Goal: Use online tool/utility: Utilize a website feature to perform a specific function

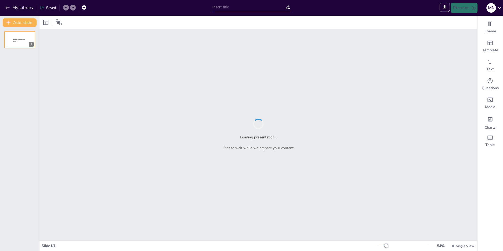
type input "Künstliche Intelligenz in Unternehmen: Technische Grundlagen und rechtliche Her…"
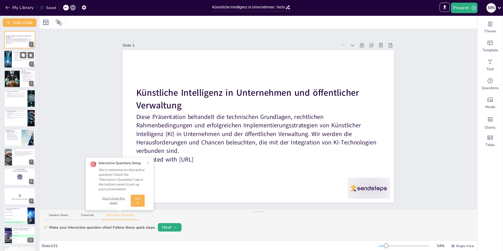
click at [13, 61] on div at bounding box center [20, 60] width 32 height 18
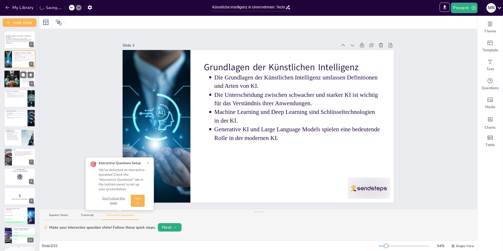
click at [15, 80] on div at bounding box center [11, 79] width 27 height 18
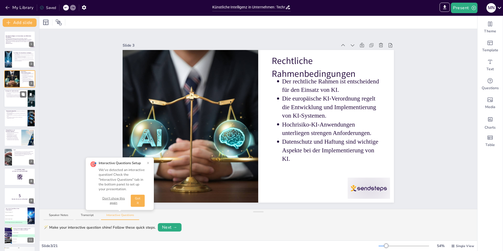
click at [16, 102] on div at bounding box center [20, 98] width 32 height 18
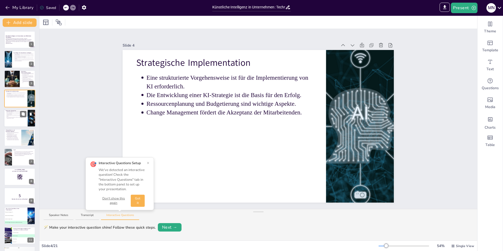
click at [14, 118] on p "Eine ganzheitliche Integration erfordert technische und organisatorische Aspekt…" at bounding box center [16, 118] width 19 height 2
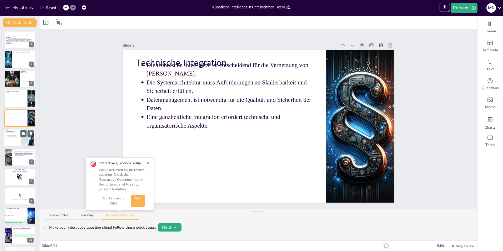
click at [18, 140] on p "Nachhaltige Entwicklung berücksichtigt wirtschaftliche und soziale Verantwortun…" at bounding box center [13, 139] width 13 height 2
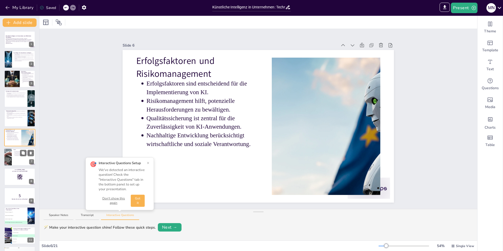
click at [16, 153] on p "Eine holistische Strategie ist für den Erfolg erforderlich." at bounding box center [24, 152] width 19 height 1
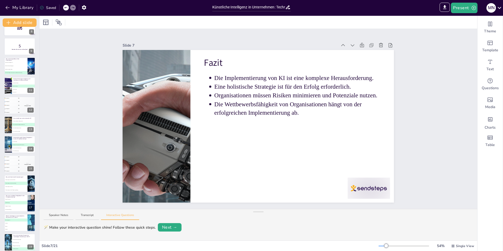
scroll to position [193, 0]
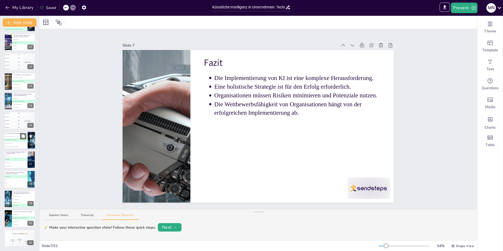
click at [16, 142] on li "C KI-Anwendungen ohne Daten" at bounding box center [16, 143] width 24 height 3
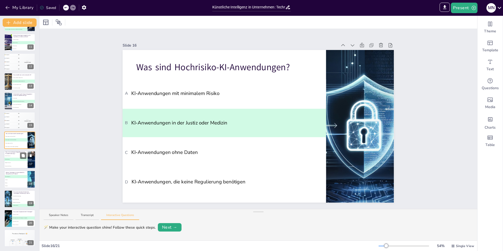
click at [14, 163] on li "C Mangelnde Akzeptanz" at bounding box center [16, 162] width 24 height 3
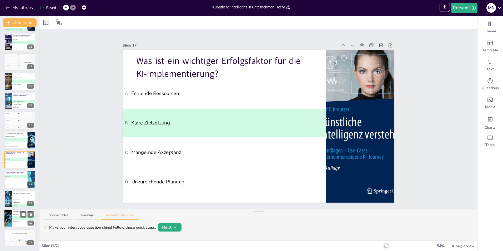
click at [17, 220] on li "C Mitarbeiter zu schulen" at bounding box center [24, 221] width 24 height 3
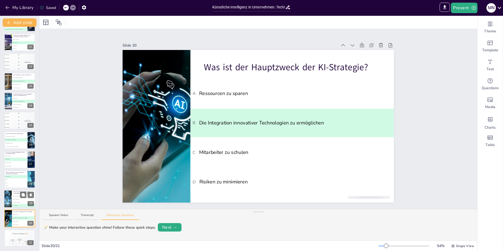
click at [15, 199] on span "B Soziale Verantwortung" at bounding box center [23, 199] width 23 height 1
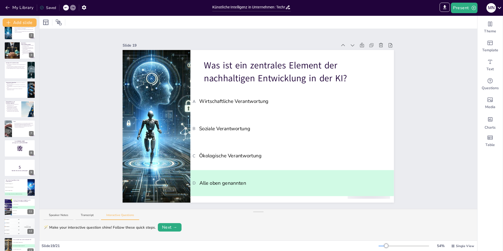
scroll to position [0, 0]
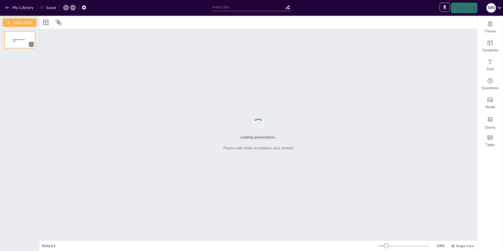
type input "Einführung in die Künstliche Intelligenz: Begriffe, Typen und Unterschiede"
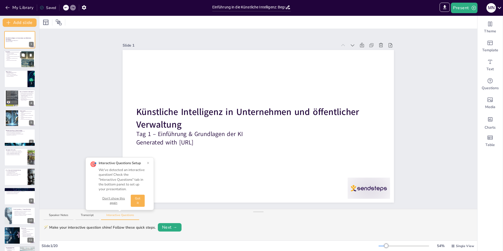
click at [16, 54] on p "Grundlegende Begriffe und Systeme verstehen" at bounding box center [13, 55] width 13 height 2
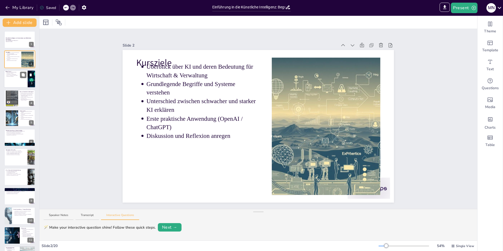
click at [11, 80] on div at bounding box center [20, 79] width 32 height 18
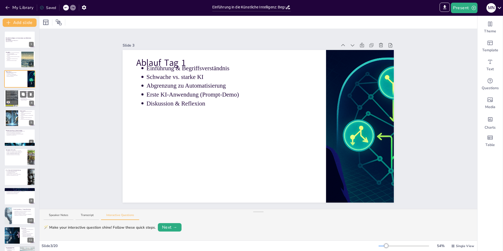
click at [10, 96] on div at bounding box center [12, 98] width 13 height 19
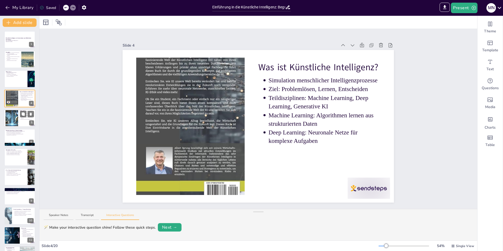
click at [9, 122] on div at bounding box center [12, 118] width 16 height 16
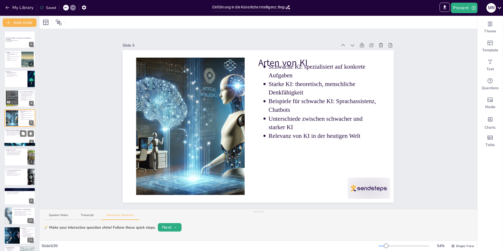
click at [15, 132] on p "Deep Learning: Neuronale Netze mit vielen Schichten" at bounding box center [20, 131] width 27 height 1
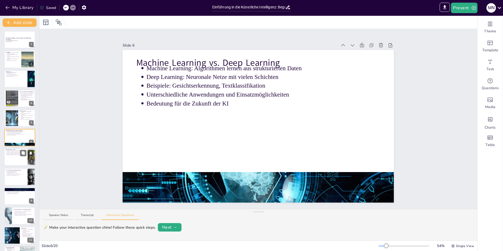
click at [12, 164] on div at bounding box center [20, 157] width 32 height 18
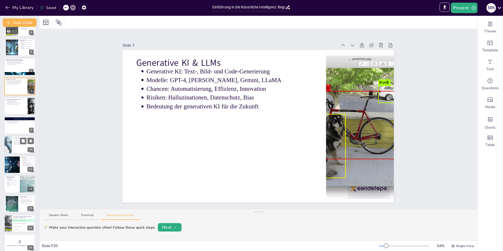
click at [13, 153] on div at bounding box center [20, 145] width 32 height 18
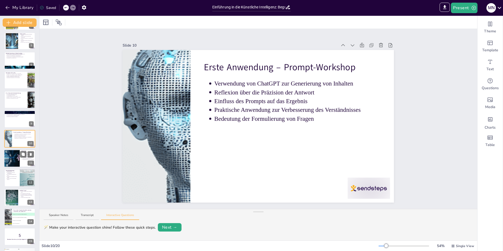
click at [9, 161] on div at bounding box center [11, 158] width 35 height 18
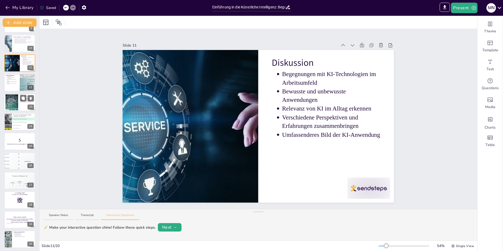
scroll to position [174, 0]
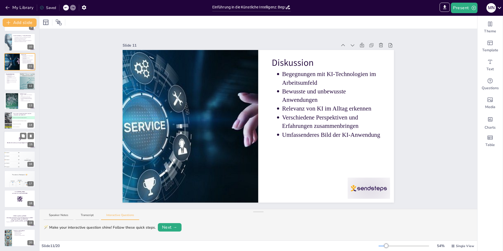
click at [15, 146] on div at bounding box center [20, 140] width 32 height 18
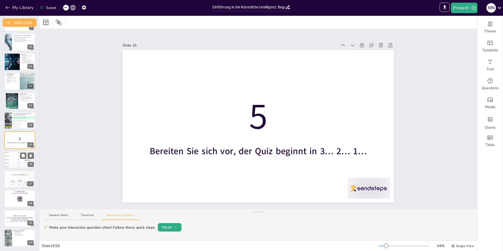
click at [13, 162] on div "4 Participant 4 200" at bounding box center [12, 162] width 16 height 3
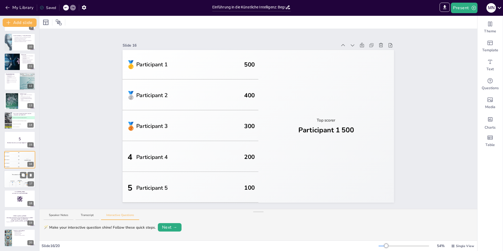
click at [8, 183] on div "Participant 2 🥈 400 Participant 1 🥇 500 Participant 3 🥉 300" at bounding box center [20, 183] width 32 height 9
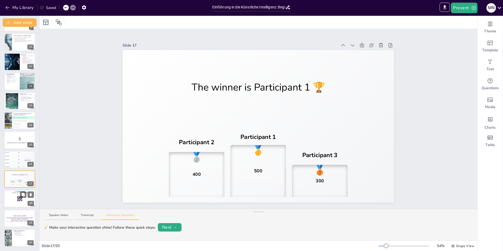
click at [10, 196] on div at bounding box center [20, 199] width 32 height 18
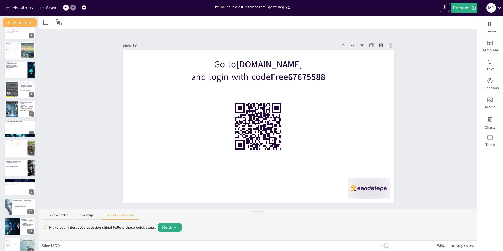
scroll to position [0, 0]
